Goal: Task Accomplishment & Management: Complete application form

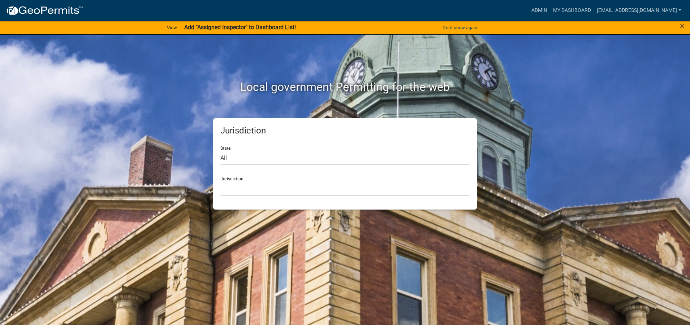
click at [237, 162] on select "All Colorado Georgia Indiana Iowa Kansas Minnesota Ohio South Carolina Wisconsin" at bounding box center [344, 158] width 249 height 15
select select "Indiana"
click at [220, 151] on select "All Colorado Georgia Indiana Iowa Kansas Minnesota Ohio South Carolina Wisconsin" at bounding box center [344, 158] width 249 height 15
click at [235, 184] on select "City of Charlestown, Indiana City of Jeffersonville, Indiana City of Logansport…" at bounding box center [344, 188] width 249 height 15
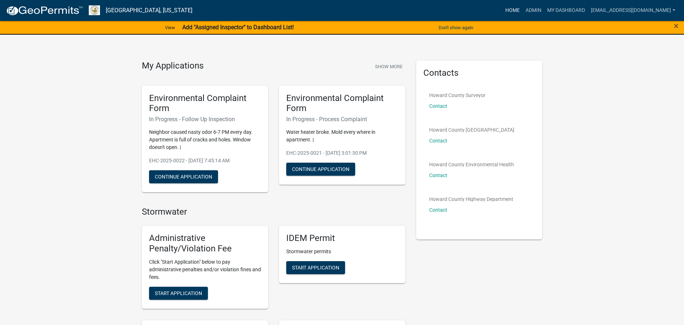
click at [504, 14] on link "Home" at bounding box center [513, 11] width 20 height 14
click at [524, 12] on link "Admin" at bounding box center [534, 11] width 22 height 14
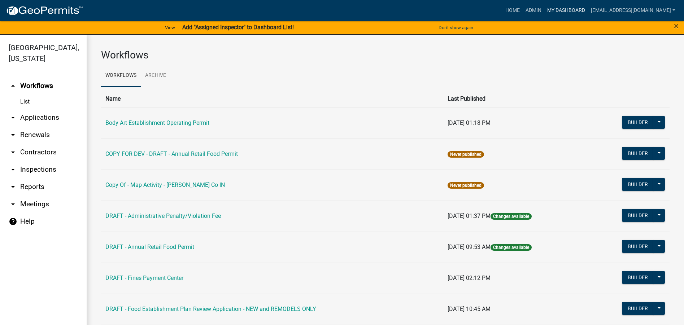
click at [563, 9] on link "My Dashboard" at bounding box center [566, 11] width 44 height 14
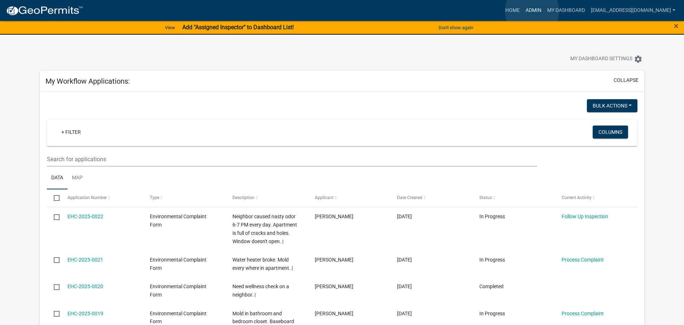
click at [532, 11] on link "Admin" at bounding box center [534, 11] width 22 height 14
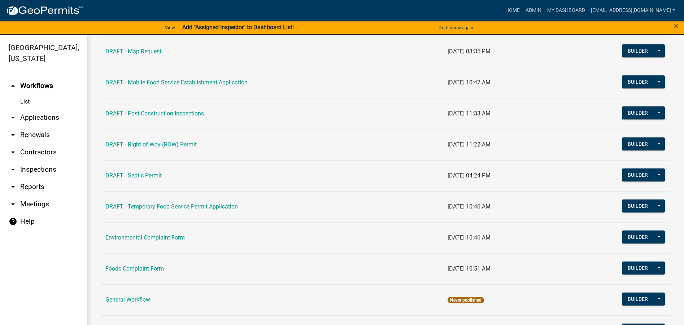
scroll to position [325, 0]
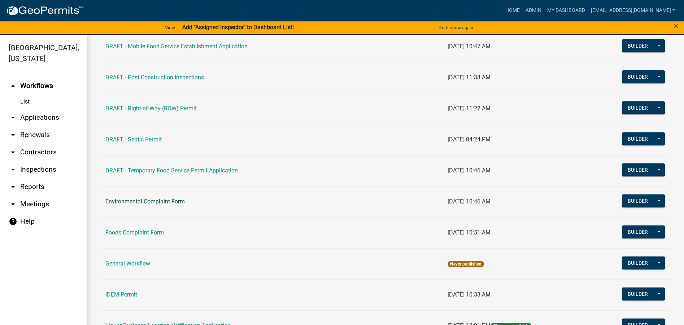
click at [171, 202] on link "Environmental Complaint Form" at bounding box center [144, 201] width 79 height 7
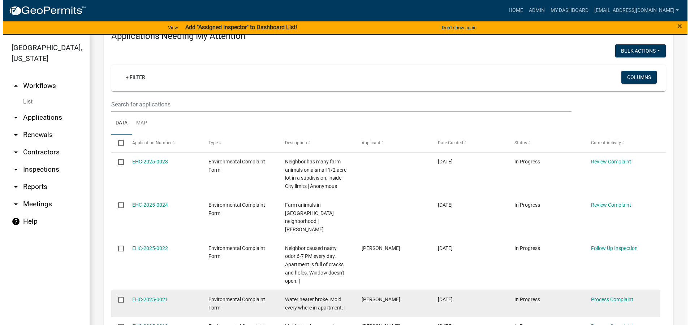
scroll to position [108, 0]
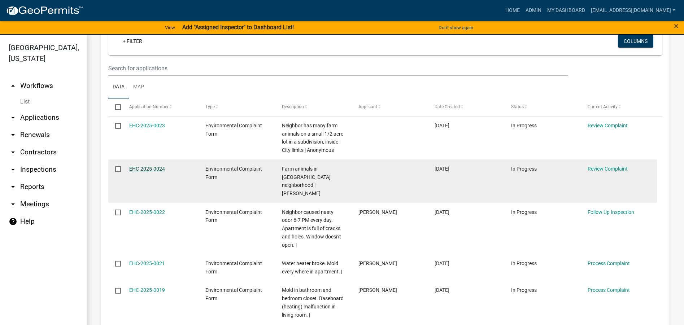
click at [138, 170] on link "EHC-2025-0024" at bounding box center [147, 169] width 36 height 6
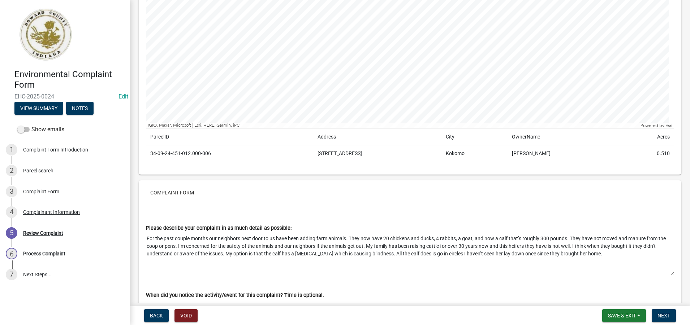
scroll to position [226, 0]
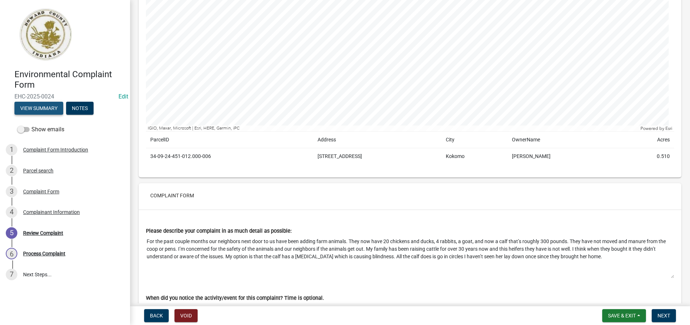
click at [43, 109] on button "View Summary" at bounding box center [38, 108] width 49 height 13
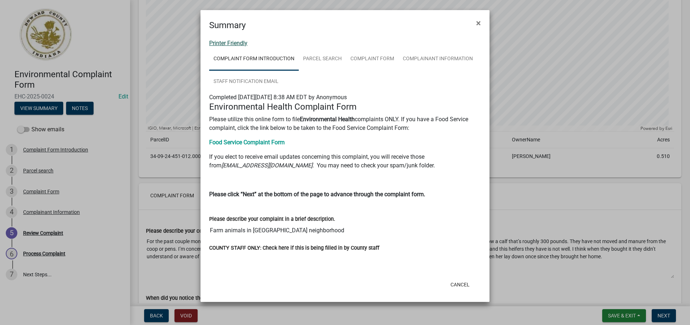
click at [229, 43] on link "Printer Friendly" at bounding box center [228, 43] width 38 height 7
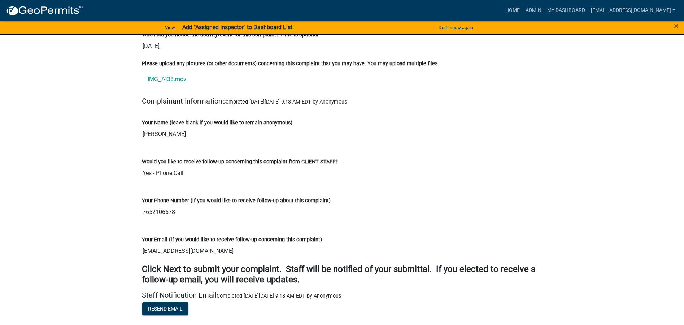
scroll to position [614, 0]
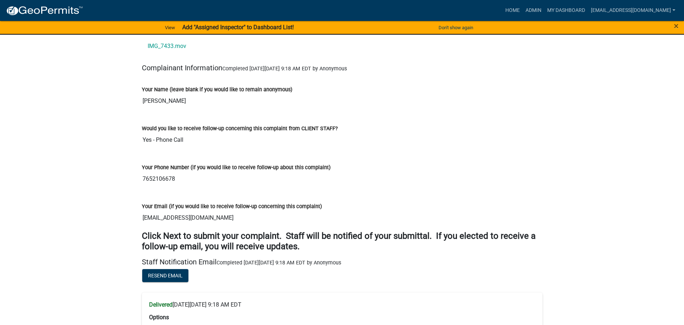
click at [249, 27] on strong "Add "Assigned Inspector" to Dashboard List!" at bounding box center [238, 27] width 112 height 7
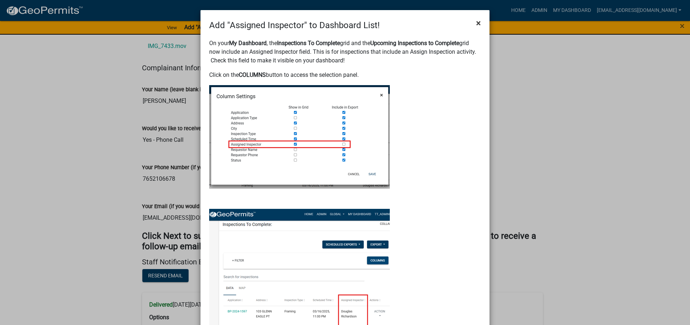
click at [477, 23] on span "×" at bounding box center [478, 23] width 5 height 10
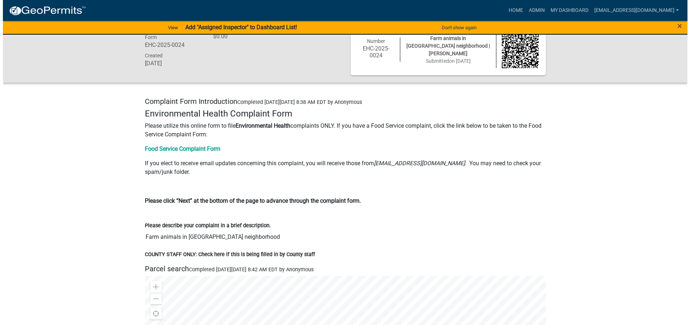
scroll to position [0, 0]
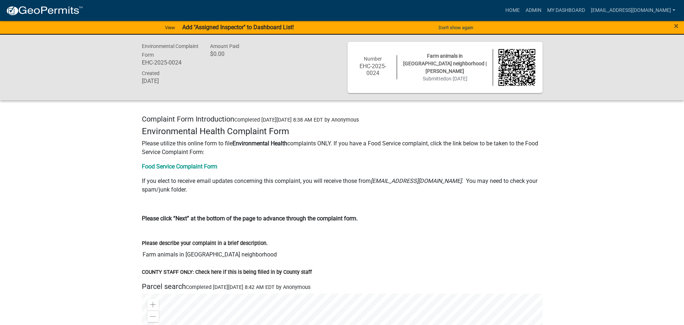
click at [238, 30] on strong "Add "Assigned Inspector" to Dashboard List!" at bounding box center [238, 27] width 112 height 7
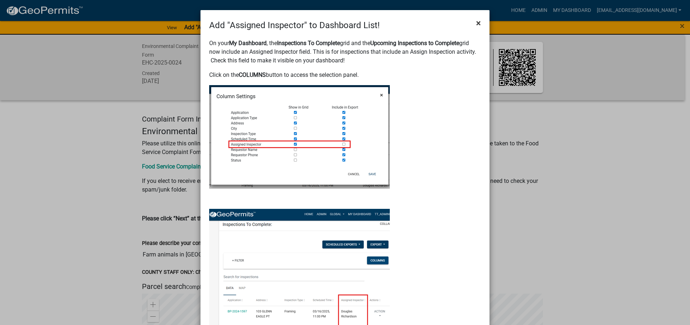
click at [476, 22] on span "×" at bounding box center [478, 23] width 5 height 10
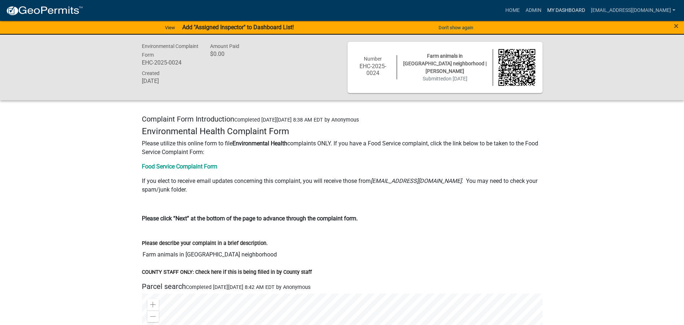
click at [565, 14] on link "My Dashboard" at bounding box center [566, 11] width 44 height 14
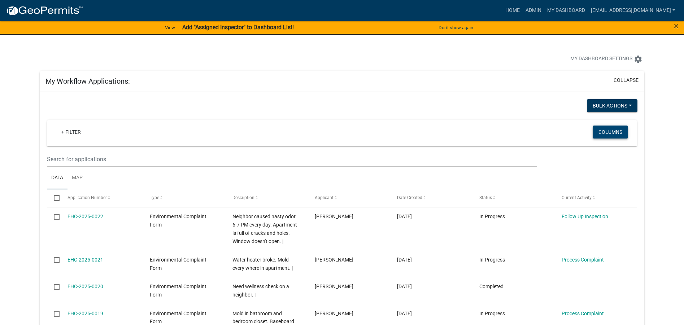
click at [613, 131] on button "Columns" at bounding box center [610, 132] width 35 height 13
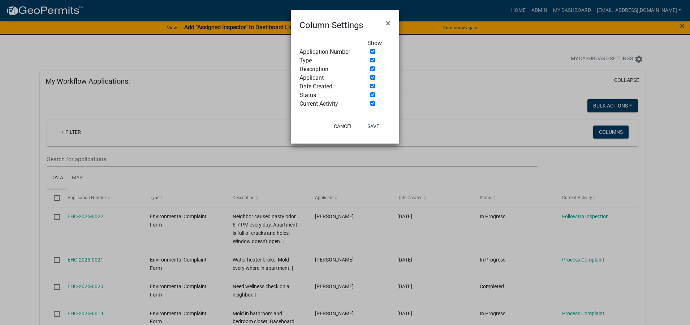
click at [654, 146] on ngb-modal-window "Column Settings × Show Application Number Type Description Applicant Date Creat…" at bounding box center [345, 162] width 690 height 325
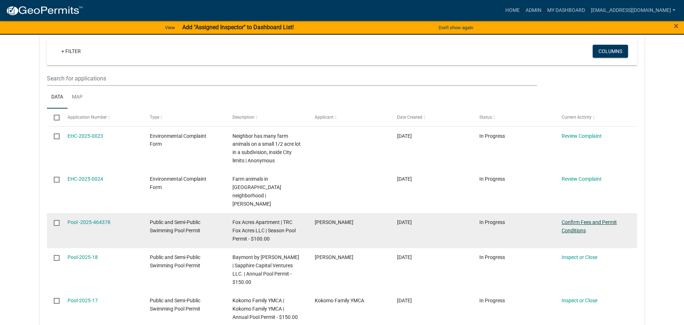
scroll to position [686, 0]
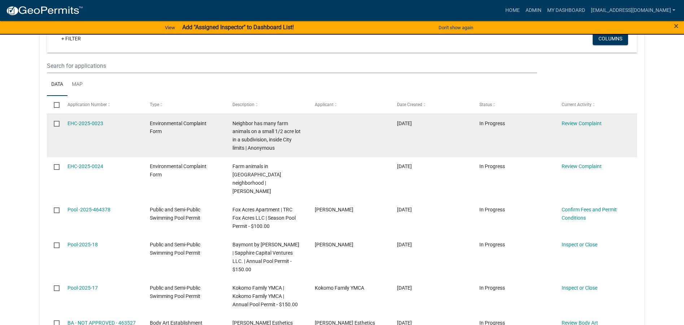
click at [58, 126] on input "checkbox" at bounding box center [56, 123] width 5 height 5
checkbox input "true"
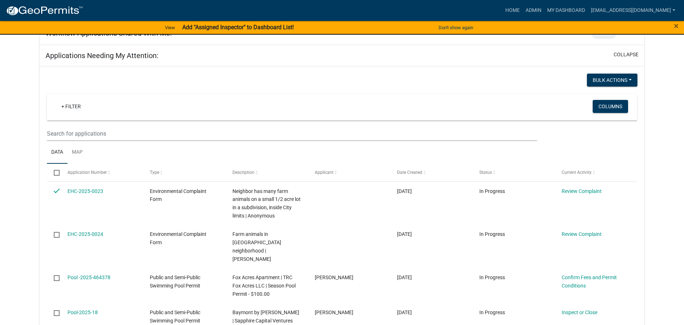
scroll to position [614, 0]
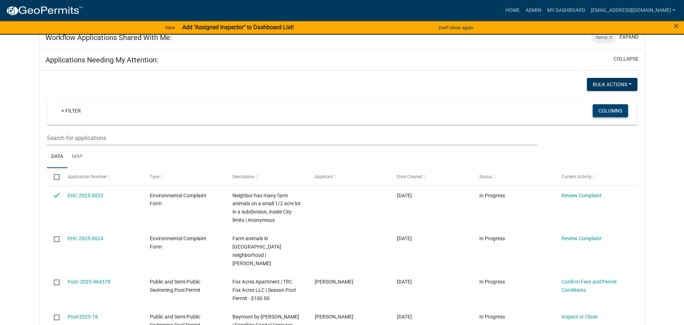
click at [609, 113] on button "Columns" at bounding box center [610, 110] width 35 height 13
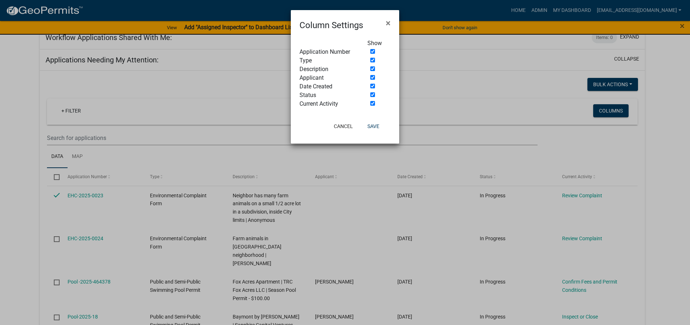
click at [504, 106] on ngb-modal-window "Column Settings × Show Application Number Type Description Applicant Date Creat…" at bounding box center [345, 162] width 690 height 325
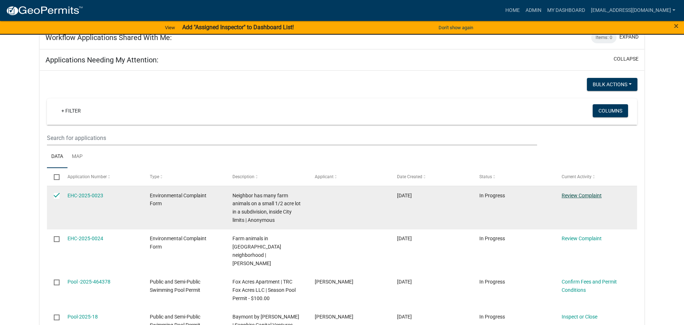
click at [582, 198] on link "Review Complaint" at bounding box center [582, 196] width 40 height 6
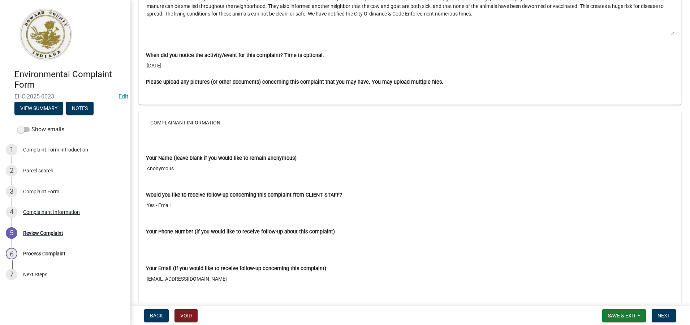
scroll to position [499, 0]
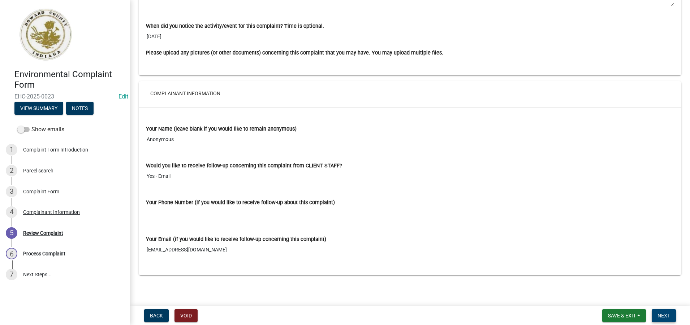
click at [663, 316] on span "Next" at bounding box center [663, 316] width 13 height 6
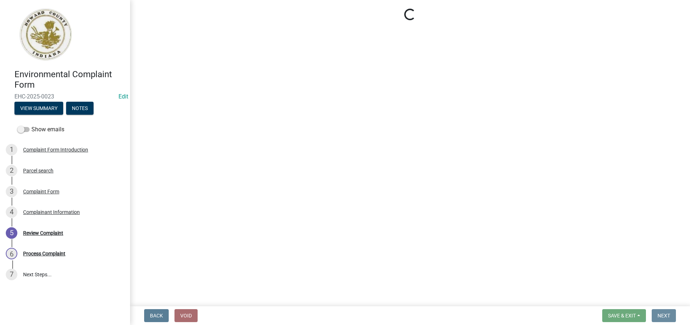
scroll to position [0, 0]
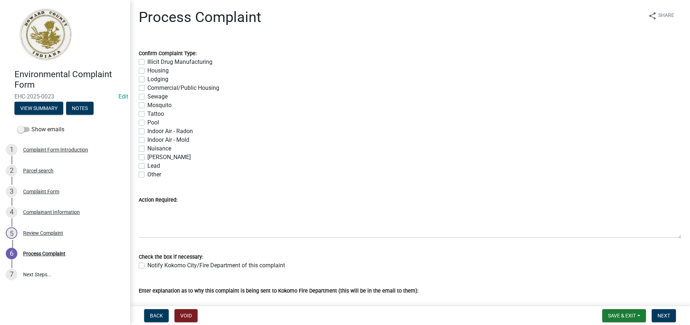
click at [147, 151] on label "Nuisance" at bounding box center [159, 148] width 24 height 9
click at [147, 149] on input "Nuisance" at bounding box center [149, 146] width 5 height 5
checkbox input "true"
checkbox input "false"
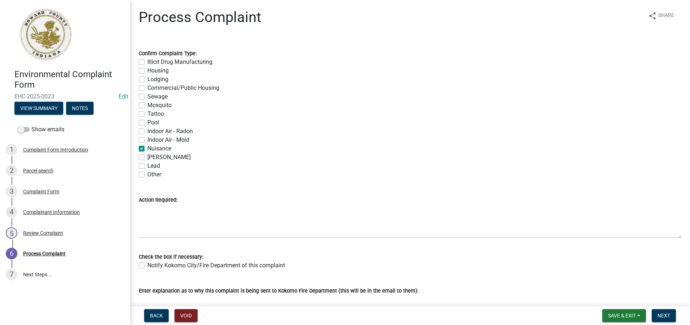
checkbox input "false"
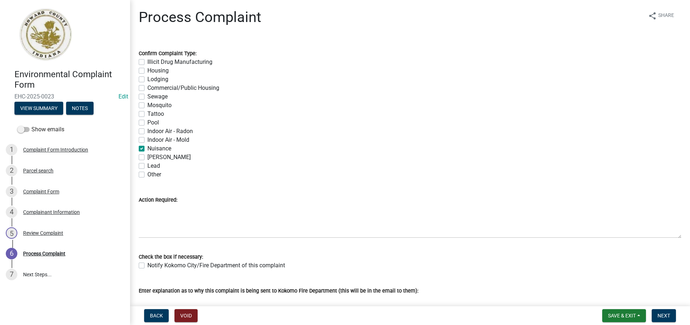
checkbox input "false"
checkbox input "true"
checkbox input "false"
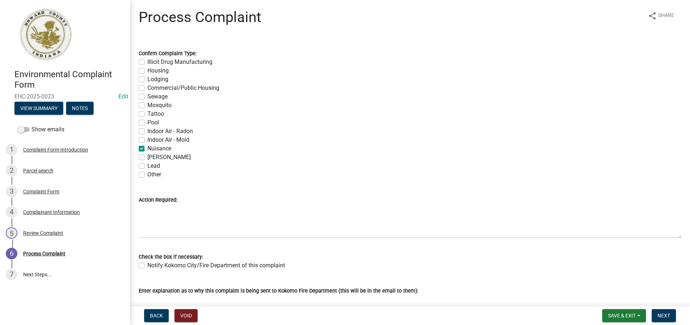
checkbox input "false"
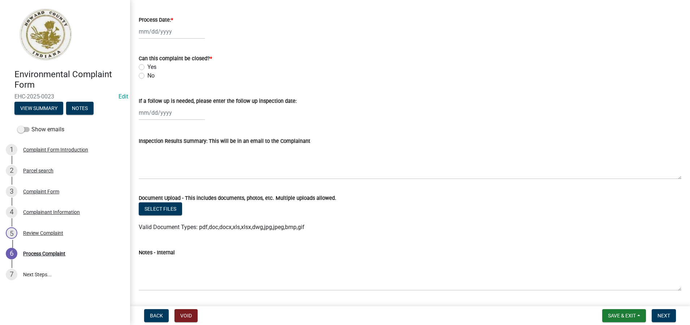
scroll to position [351, 0]
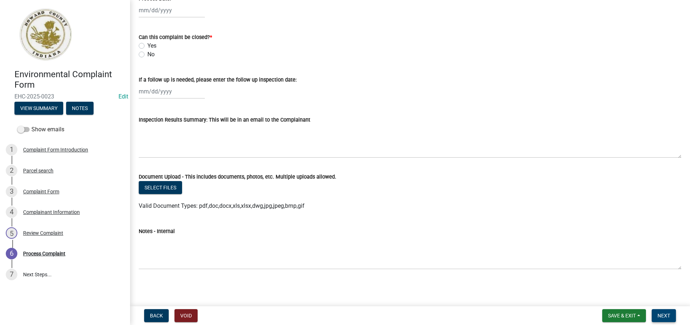
click at [669, 316] on span "Next" at bounding box center [663, 316] width 13 height 6
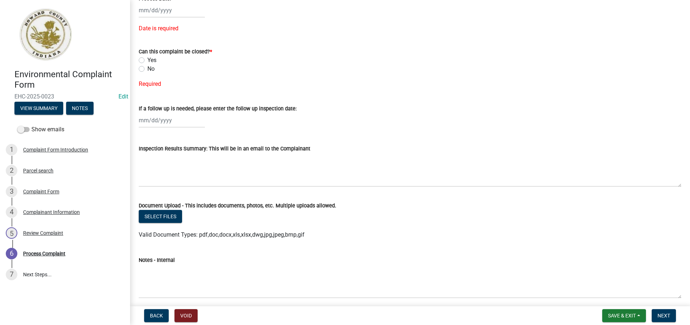
click at [147, 69] on label "No" at bounding box center [150, 69] width 7 height 9
click at [147, 69] on input "No" at bounding box center [149, 67] width 5 height 5
radio input "true"
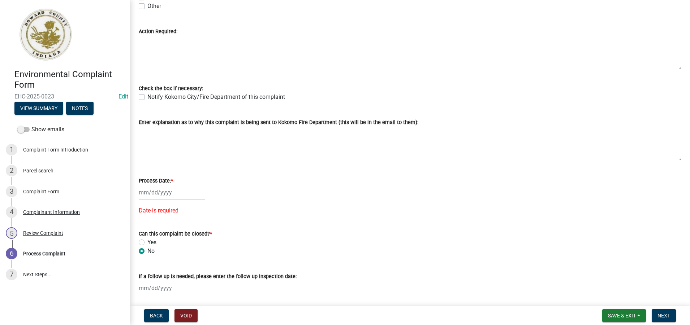
scroll to position [180, 0]
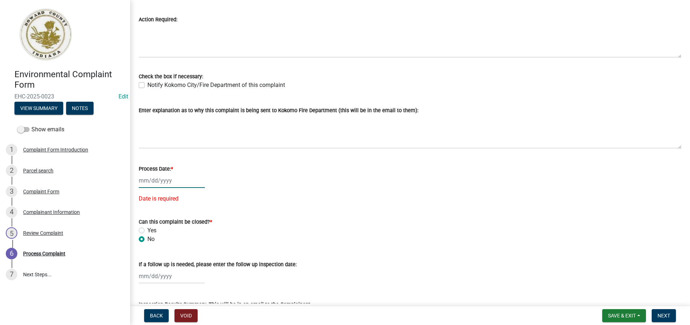
click at [174, 183] on div at bounding box center [172, 180] width 66 height 15
select select "8"
select select "2025"
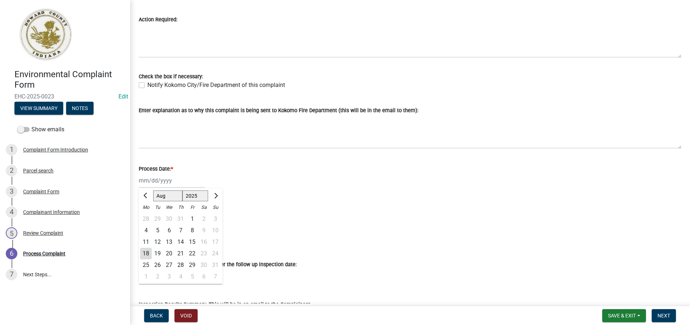
click at [145, 255] on div "18" at bounding box center [146, 254] width 12 height 12
type input "[DATE]"
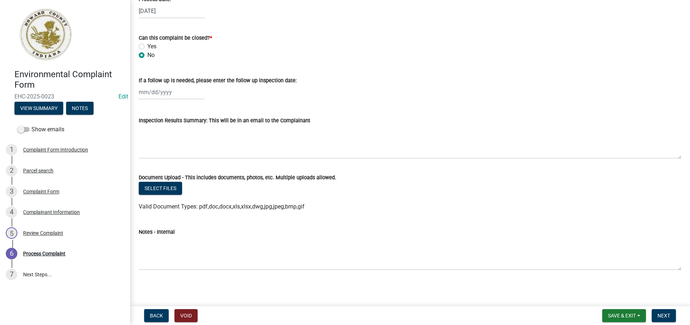
scroll to position [351, 0]
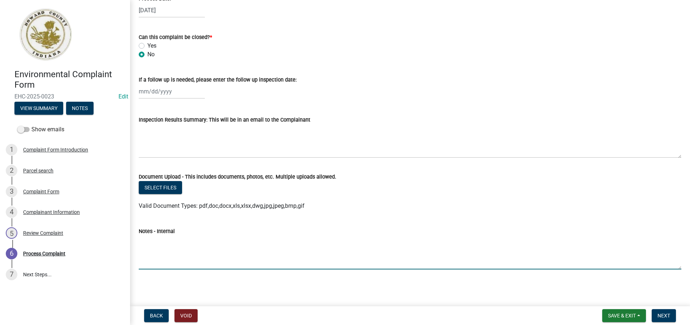
click at [164, 257] on textarea "Notes - Internal" at bounding box center [410, 253] width 542 height 34
type textarea "***[DATE]- I will go to site for investigation (YD)"
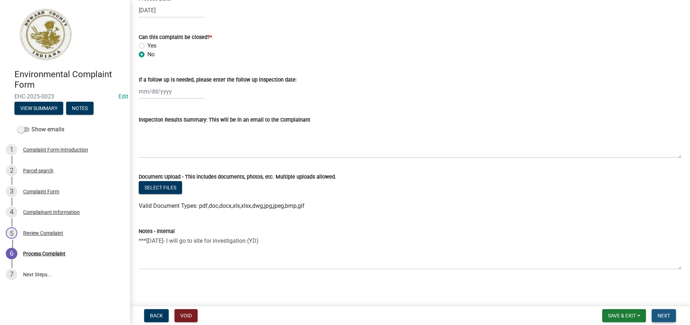
click at [665, 318] on span "Next" at bounding box center [663, 316] width 13 height 6
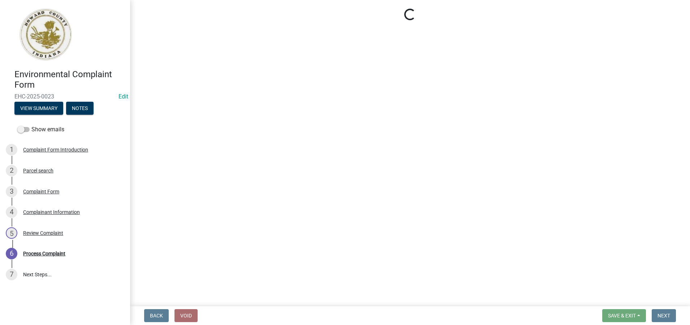
select select "27560442-e6ff-4b87-9ac8-a6e029971116"
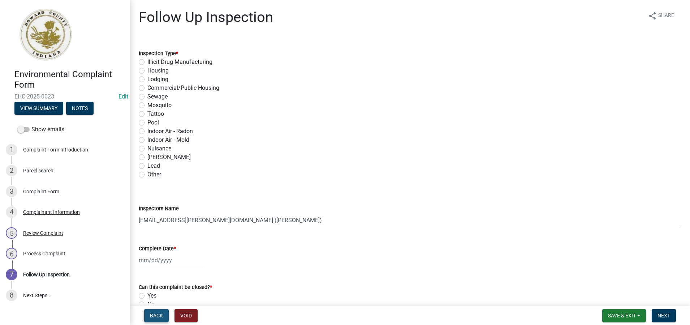
click at [153, 313] on span "Back" at bounding box center [156, 316] width 13 height 6
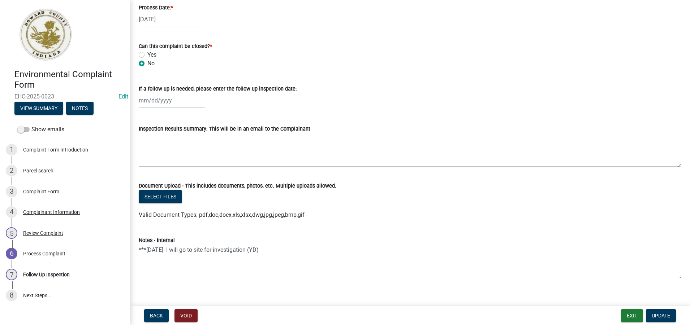
scroll to position [351, 0]
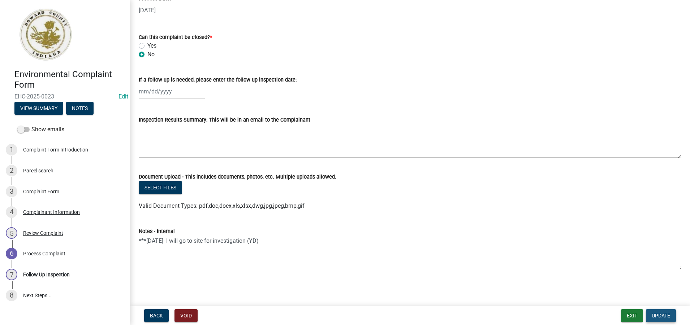
click at [660, 315] on span "Update" at bounding box center [660, 316] width 18 height 6
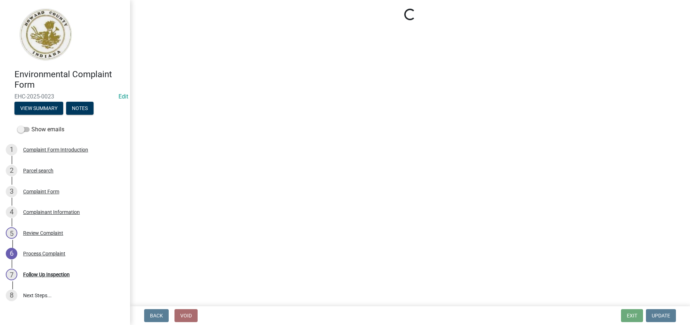
select select "27560442-e6ff-4b87-9ac8-a6e029971116"
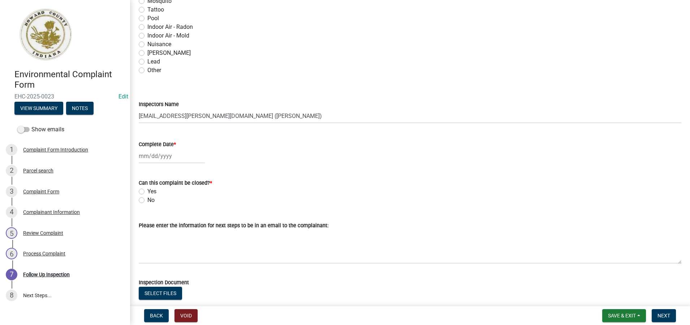
scroll to position [108, 0]
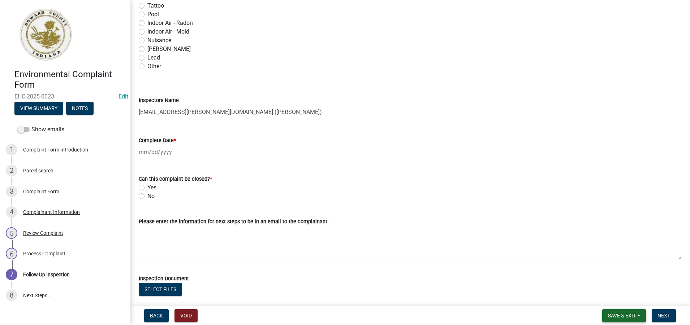
click at [618, 315] on span "Save & Exit" at bounding box center [622, 316] width 28 height 6
click at [613, 296] on button "Save & Exit" at bounding box center [617, 296] width 58 height 17
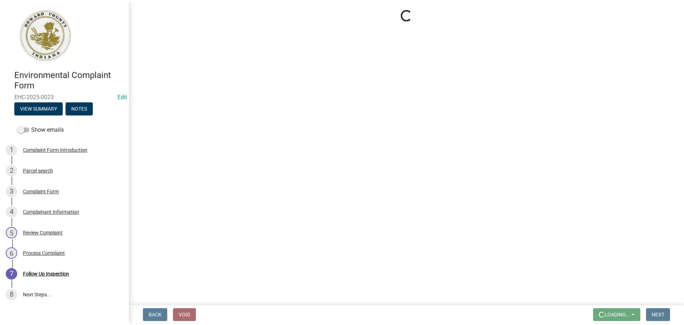
scroll to position [0, 0]
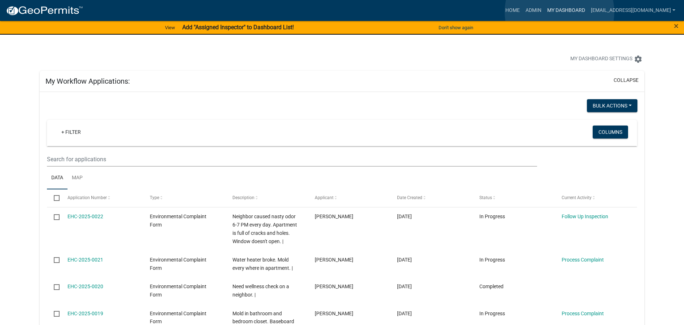
click at [560, 12] on link "My Dashboard" at bounding box center [566, 11] width 44 height 14
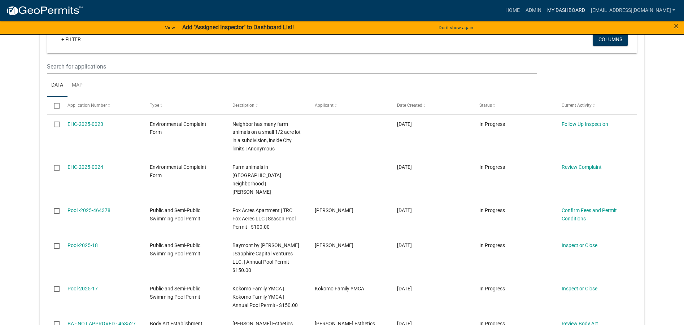
scroll to position [686, 0]
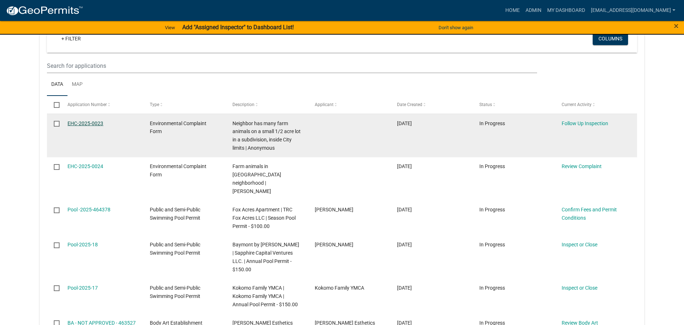
click at [93, 123] on link "EHC-2025-0023" at bounding box center [86, 124] width 36 height 6
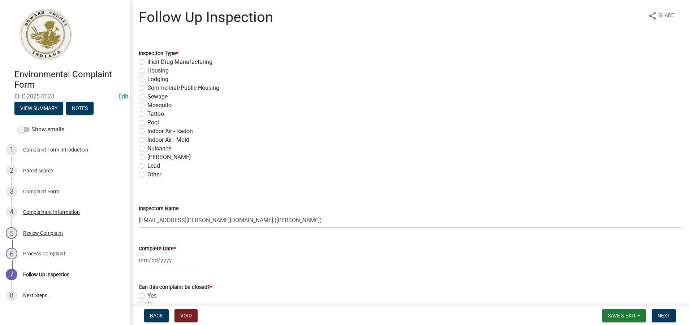
click at [274, 224] on select "Select Item... [EMAIL_ADDRESS][DOMAIN_NAME] ([PERSON_NAME]) [PERSON_NAME][EMAIL…" at bounding box center [410, 220] width 542 height 15
select select "3693d69a-b915-4f1d-9c75-3db6cc67a14b"
click at [139, 213] on select "Select Item... [EMAIL_ADDRESS][DOMAIN_NAME] ([PERSON_NAME]) [PERSON_NAME][EMAIL…" at bounding box center [410, 220] width 542 height 15
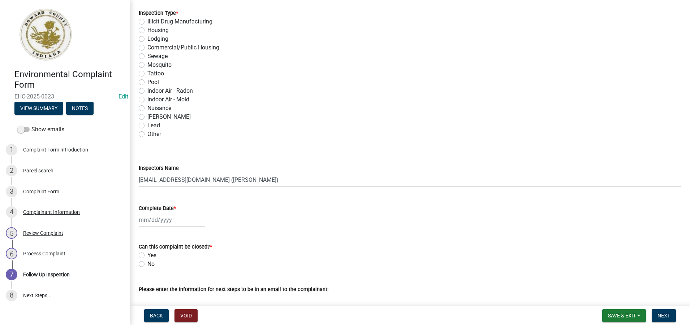
scroll to position [30, 0]
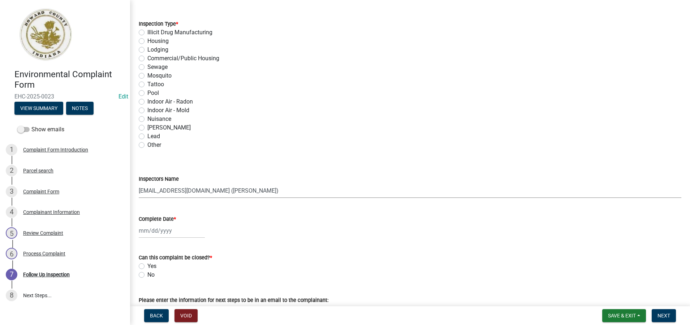
click at [254, 193] on select "Select Item... [EMAIL_ADDRESS][DOMAIN_NAME] ([PERSON_NAME]) [PERSON_NAME][EMAIL…" at bounding box center [410, 190] width 542 height 15
click at [378, 158] on div "Inspectors Name Select Item... [EMAIL_ADDRESS][DOMAIN_NAME] ([PERSON_NAME]) [PE…" at bounding box center [410, 177] width 542 height 42
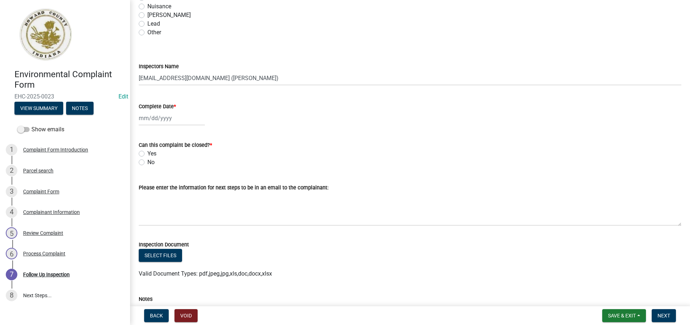
scroll to position [138, 0]
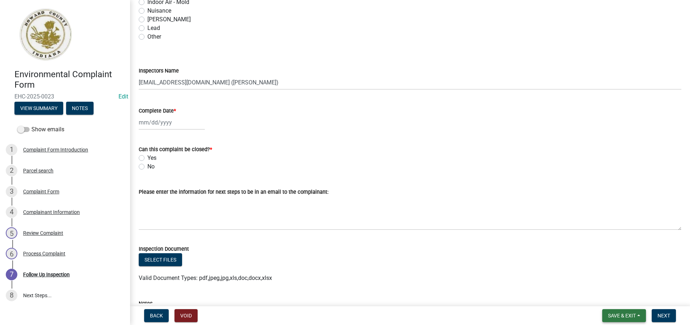
click at [613, 319] on button "Save & Exit" at bounding box center [624, 315] width 44 height 13
click at [613, 300] on button "Save & Exit" at bounding box center [617, 296] width 58 height 17
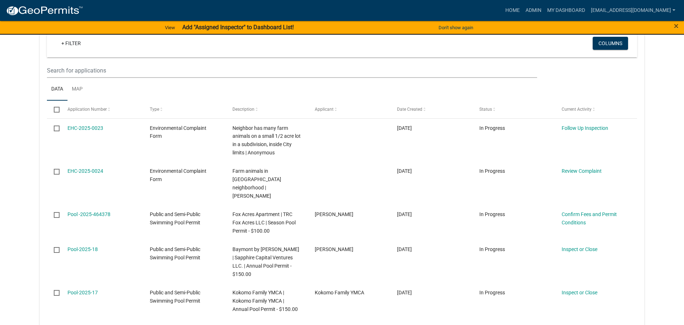
scroll to position [681, 0]
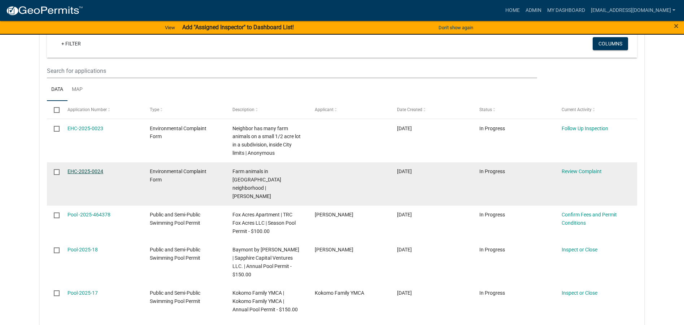
click at [83, 171] on link "EHC-2025-0024" at bounding box center [86, 172] width 36 height 6
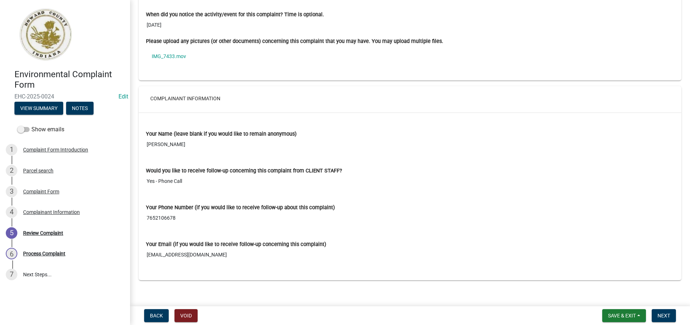
scroll to position [515, 0]
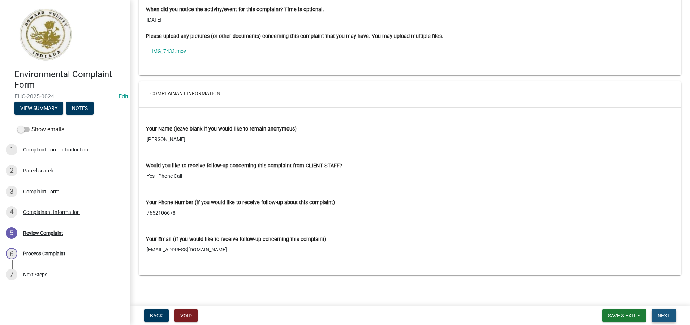
click at [665, 316] on span "Next" at bounding box center [663, 316] width 13 height 6
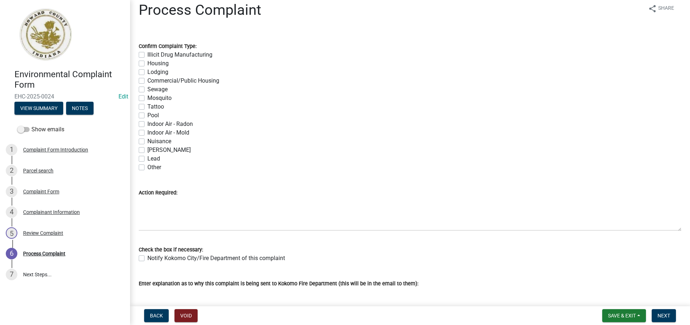
scroll to position [0, 0]
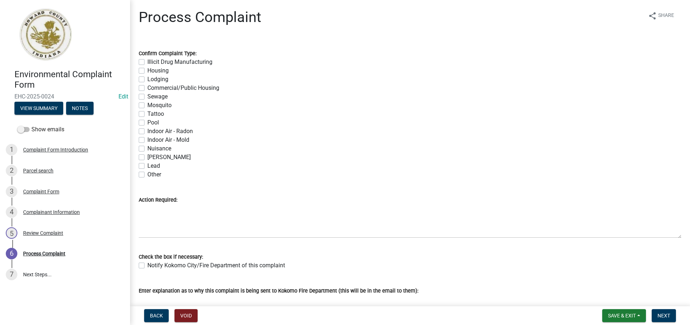
click at [147, 148] on label "Nuisance" at bounding box center [159, 148] width 24 height 9
click at [147, 148] on input "Nuisance" at bounding box center [149, 146] width 5 height 5
checkbox input "true"
checkbox input "false"
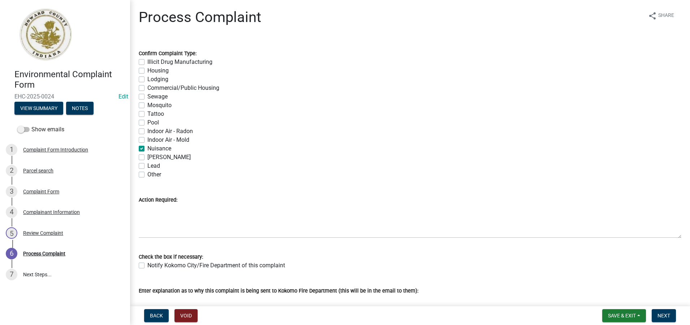
checkbox input "false"
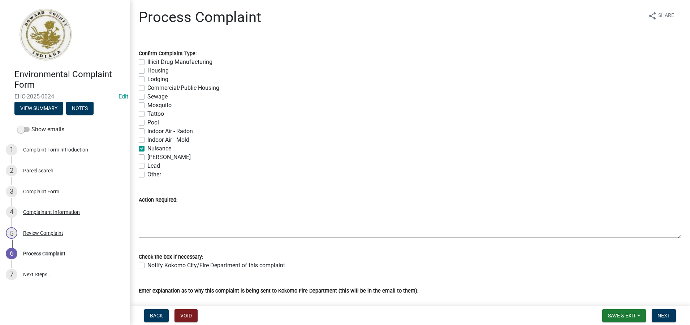
checkbox input "false"
checkbox input "true"
checkbox input "false"
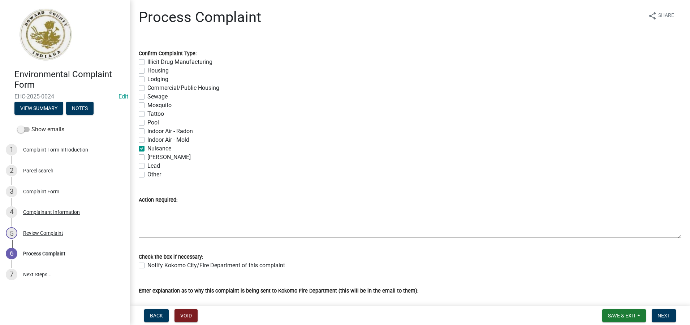
checkbox input "false"
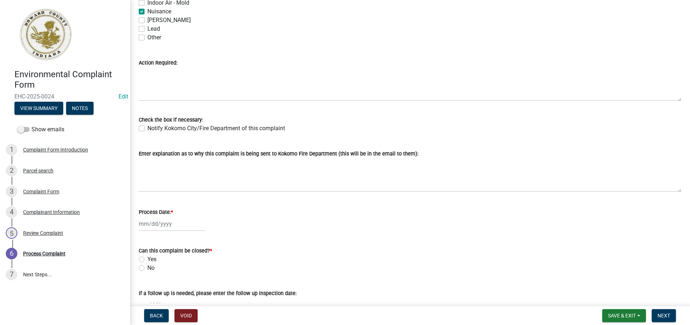
scroll to position [180, 0]
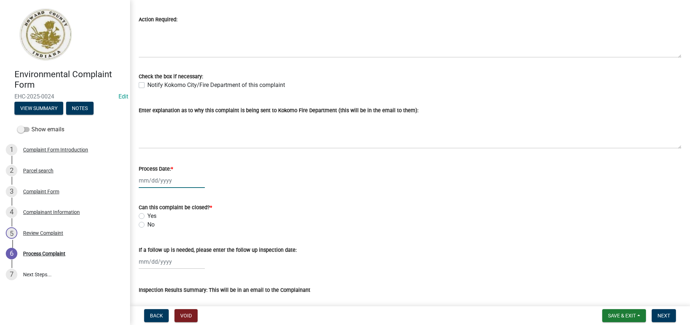
click at [161, 178] on div at bounding box center [172, 180] width 66 height 15
select select "8"
select select "2025"
click at [144, 254] on div "18" at bounding box center [146, 254] width 12 height 12
type input "[DATE]"
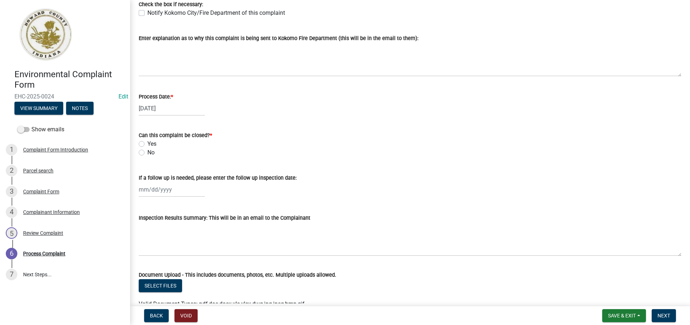
scroll to position [289, 0]
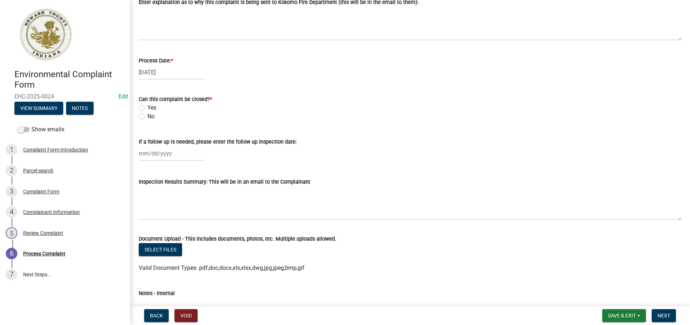
click at [147, 117] on label "No" at bounding box center [150, 116] width 7 height 9
click at [147, 117] on input "No" at bounding box center [149, 114] width 5 height 5
radio input "true"
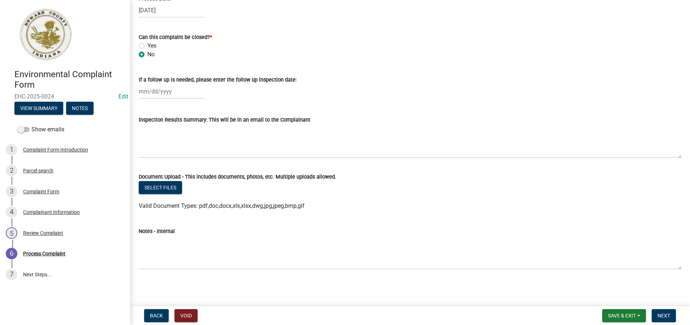
click at [136, 251] on div "Notes - Internal" at bounding box center [409, 243] width 553 height 53
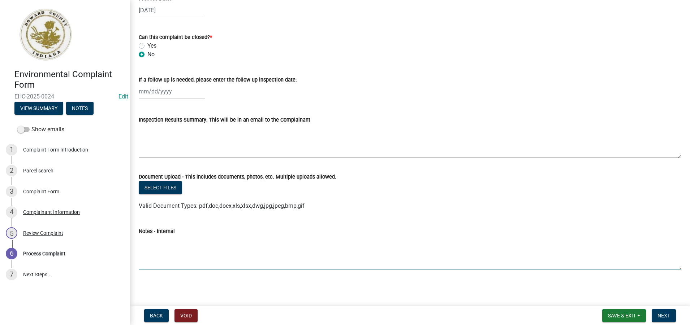
click at [151, 251] on textarea "Notes - Internal" at bounding box center [410, 253] width 542 height 34
type textarea "***[DATE]- Received application [DATE]. I will go to site to investigate. (YD)"
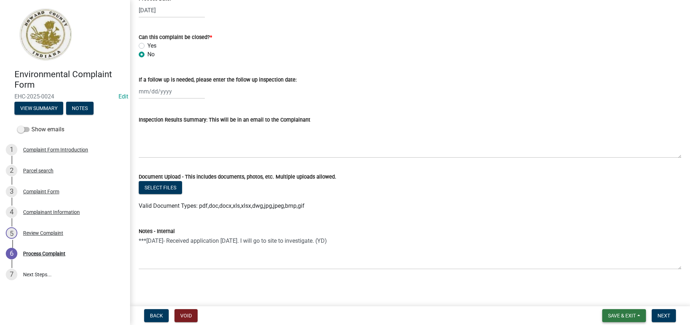
click at [619, 316] on span "Save & Exit" at bounding box center [622, 316] width 28 height 6
click at [600, 280] on button "Save" at bounding box center [617, 279] width 58 height 17
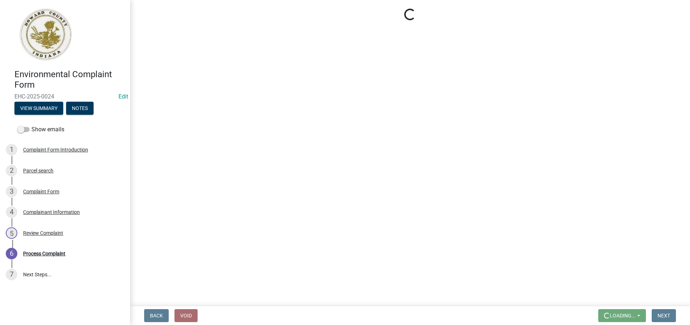
scroll to position [0, 0]
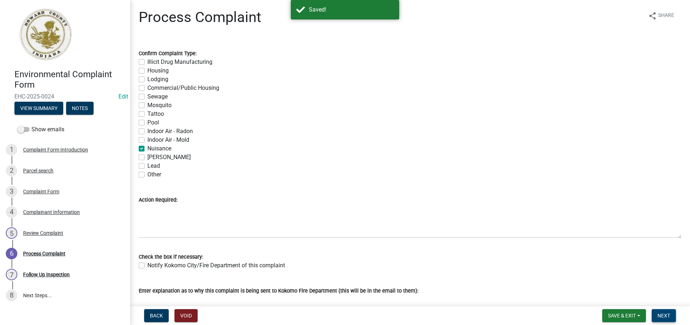
click at [666, 316] on span "Next" at bounding box center [663, 316] width 13 height 6
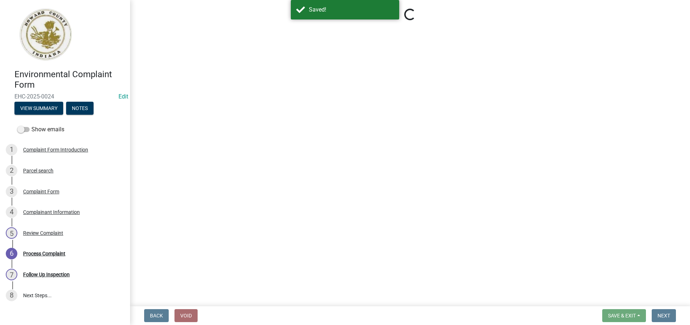
select select "27560442-e6ff-4b87-9ac8-a6e029971116"
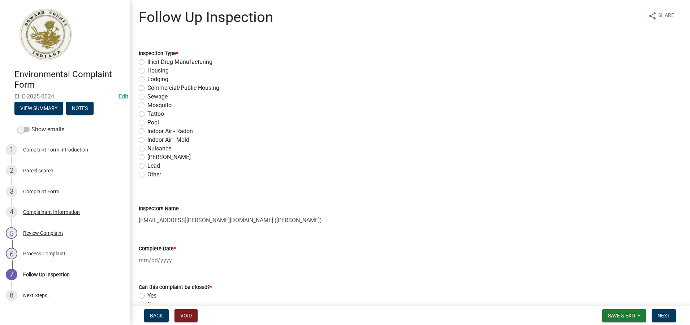
click at [147, 148] on label "Nuisance" at bounding box center [159, 148] width 24 height 9
click at [147, 148] on input "Nuisance" at bounding box center [149, 146] width 5 height 5
radio input "true"
click at [276, 222] on select "Select Item... [EMAIL_ADDRESS][DOMAIN_NAME] ([PERSON_NAME]) [PERSON_NAME][EMAIL…" at bounding box center [410, 220] width 542 height 15
select select "3693d69a-b915-4f1d-9c75-3db6cc67a14b"
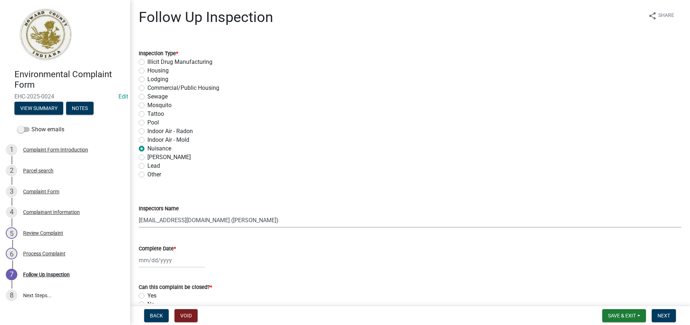
click at [139, 213] on select "Select Item... [EMAIL_ADDRESS][DOMAIN_NAME] ([PERSON_NAME]) [PERSON_NAME][EMAIL…" at bounding box center [410, 220] width 542 height 15
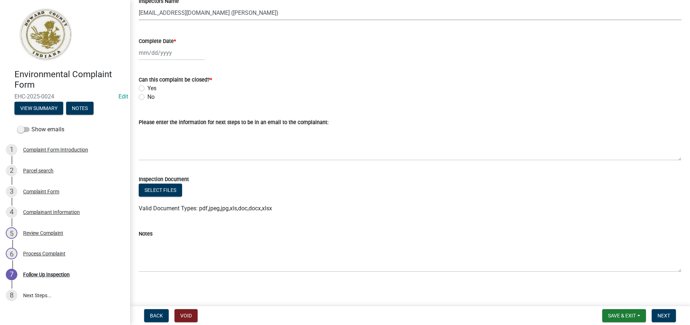
scroll to position [210, 0]
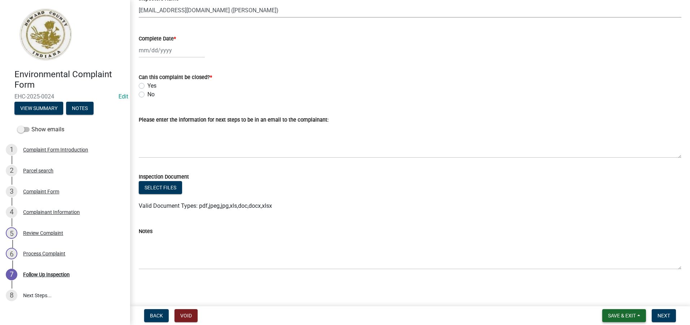
click at [616, 314] on span "Save & Exit" at bounding box center [622, 316] width 28 height 6
click at [601, 297] on button "Save & Exit" at bounding box center [617, 296] width 58 height 17
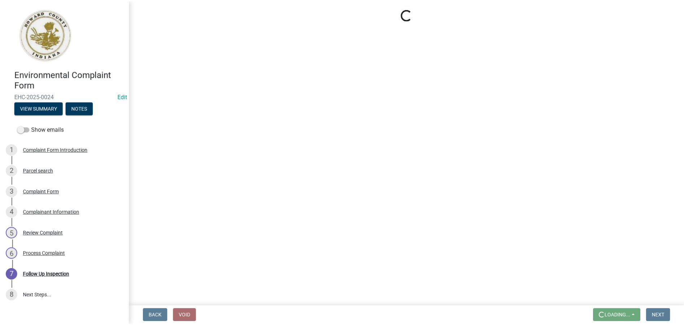
scroll to position [0, 0]
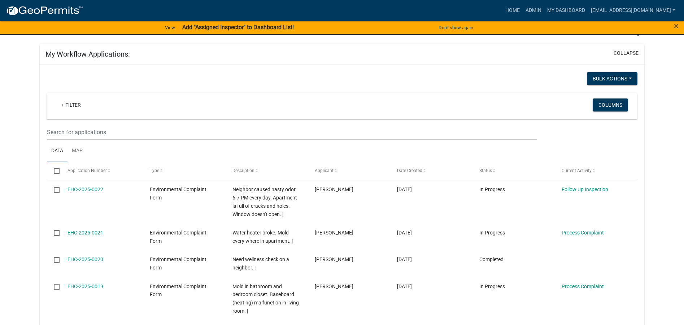
scroll to position [23, 0]
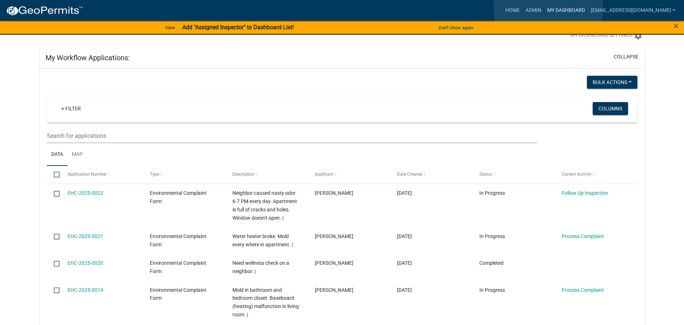
click at [548, 8] on link "My Dashboard" at bounding box center [566, 11] width 44 height 14
click at [524, 11] on link "Admin" at bounding box center [534, 11] width 22 height 14
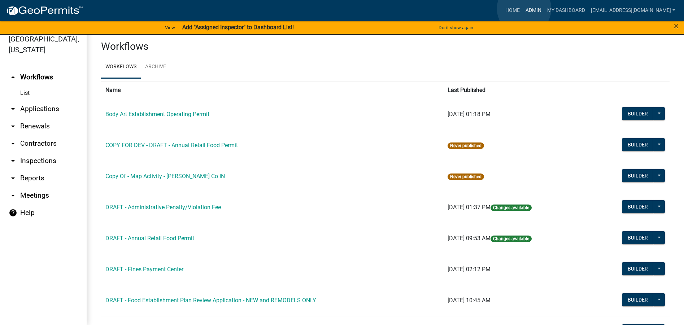
click at [524, 9] on link "Admin" at bounding box center [534, 11] width 22 height 14
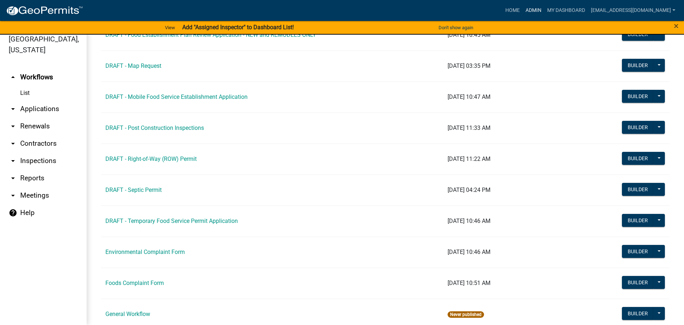
scroll to position [289, 0]
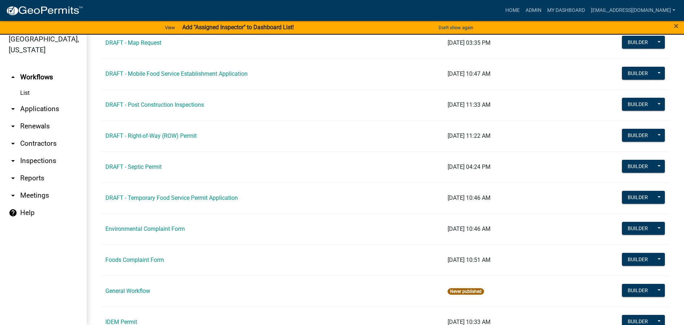
click at [137, 227] on link "Environmental Complaint Form" at bounding box center [144, 229] width 79 height 7
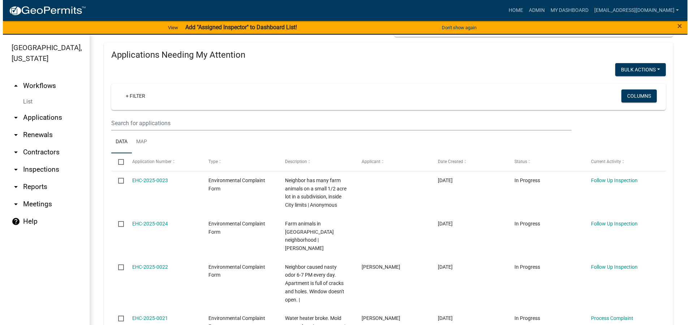
scroll to position [36, 0]
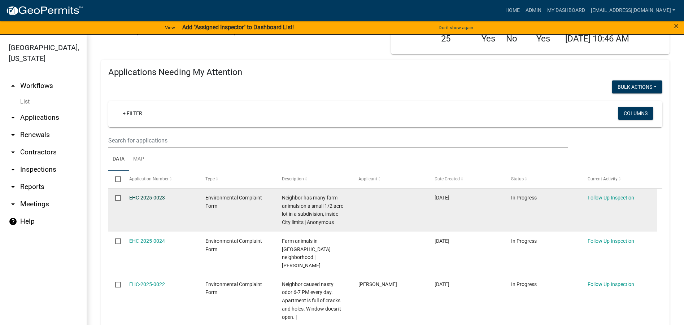
click at [135, 196] on link "EHC-2025-0023" at bounding box center [147, 198] width 36 height 6
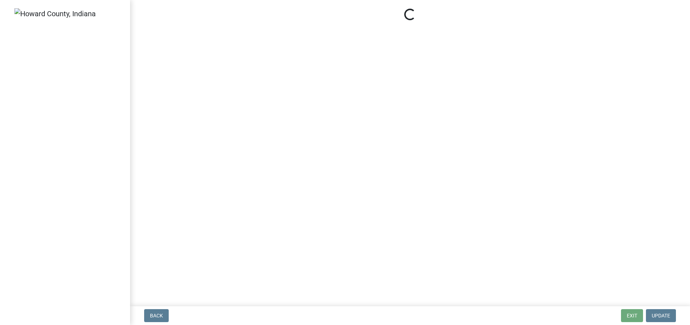
select select "3693d69a-b915-4f1d-9c75-3db6cc67a14b"
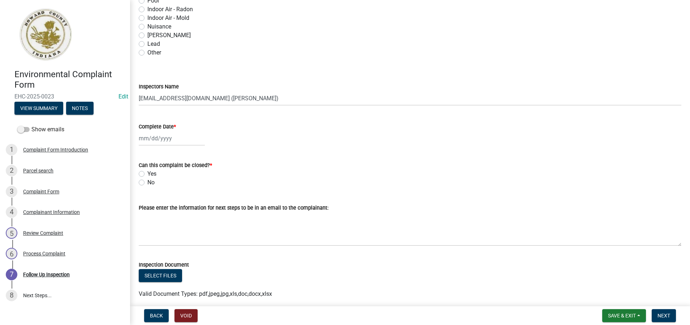
scroll to position [144, 0]
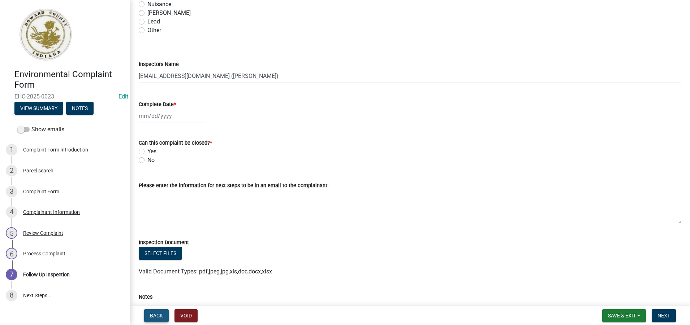
click at [155, 314] on span "Back" at bounding box center [156, 316] width 13 height 6
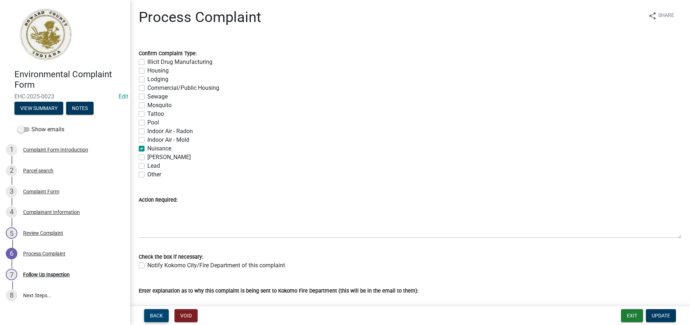
click at [155, 315] on span "Back" at bounding box center [156, 316] width 13 height 6
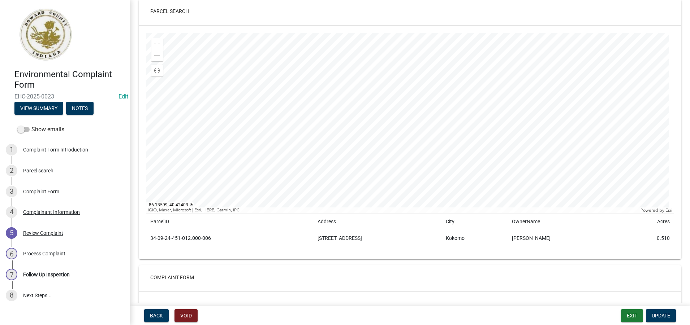
scroll to position [217, 0]
